Goal: Task Accomplishment & Management: Manage account settings

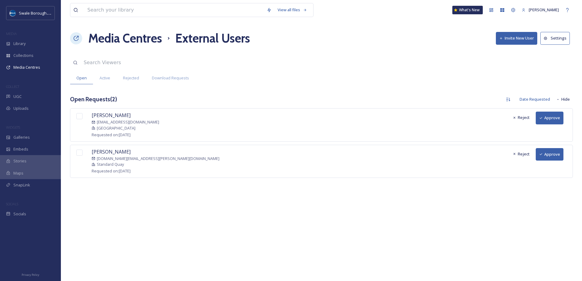
click at [548, 155] on button "Approve" at bounding box center [550, 154] width 28 height 12
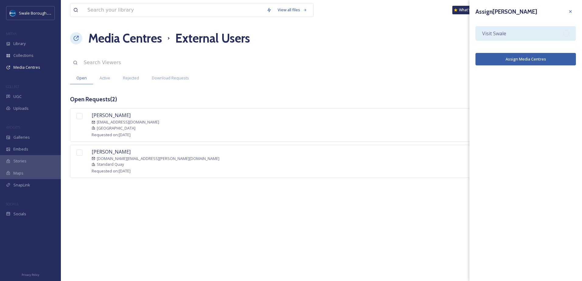
click at [568, 32] on div at bounding box center [566, 33] width 6 height 6
click at [531, 59] on button "Assign Media Centres" at bounding box center [525, 59] width 100 height 12
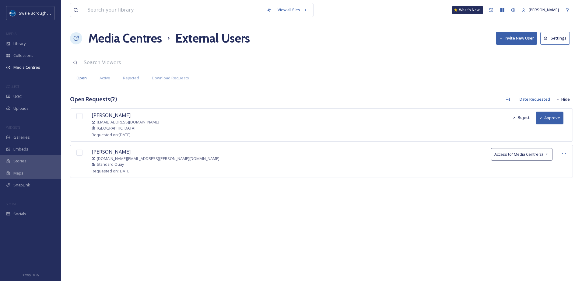
click at [547, 118] on button "Approve" at bounding box center [550, 118] width 28 height 12
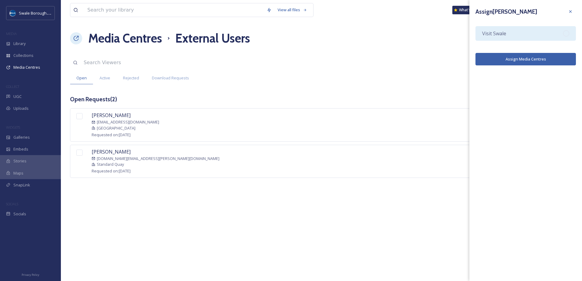
click at [553, 36] on div "Visit Swale" at bounding box center [525, 33] width 100 height 15
click at [553, 61] on button "Assign Media Centres" at bounding box center [525, 59] width 100 height 12
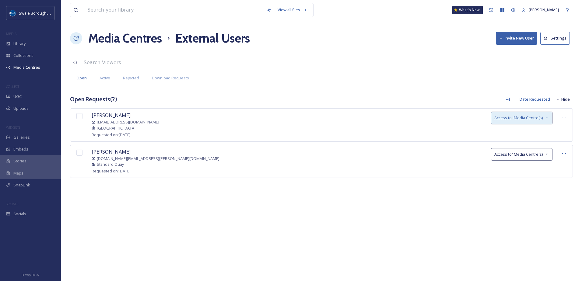
click at [545, 116] on icon at bounding box center [546, 118] width 5 height 5
click at [484, 89] on div "View all files What's New [PERSON_NAME] Media Centres External Users Invite New…" at bounding box center [321, 140] width 521 height 281
click at [106, 76] on span "Active" at bounding box center [105, 78] width 11 height 6
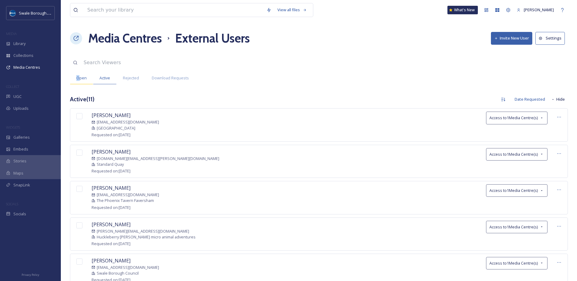
click at [78, 77] on span "Open" at bounding box center [81, 78] width 10 height 6
